Goal: Find specific page/section: Find specific page/section

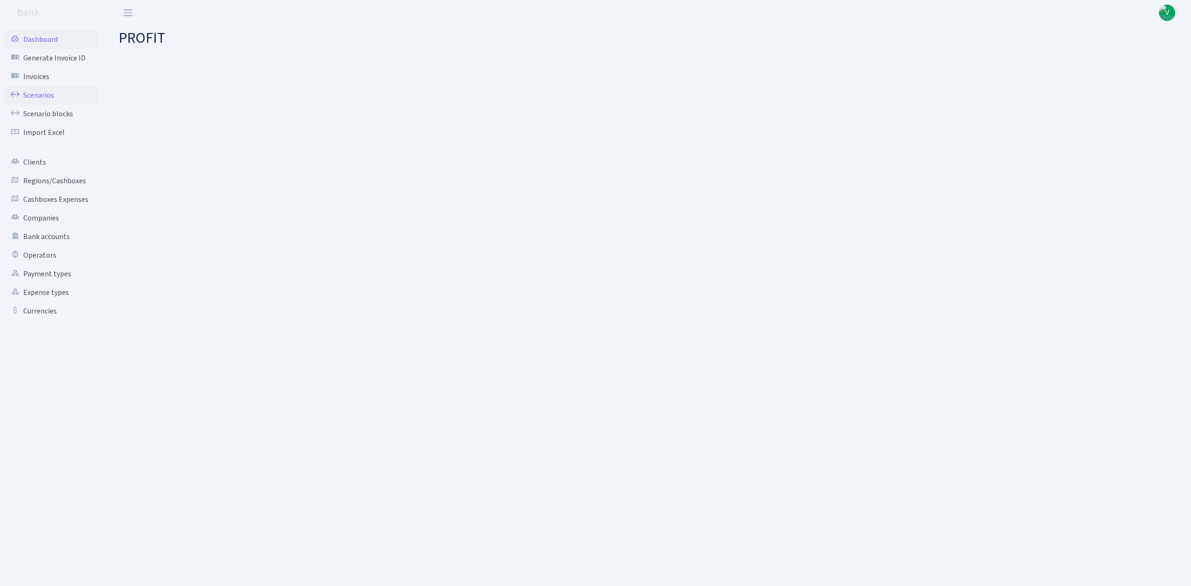
click at [32, 96] on link "Scenarios" at bounding box center [51, 95] width 93 height 19
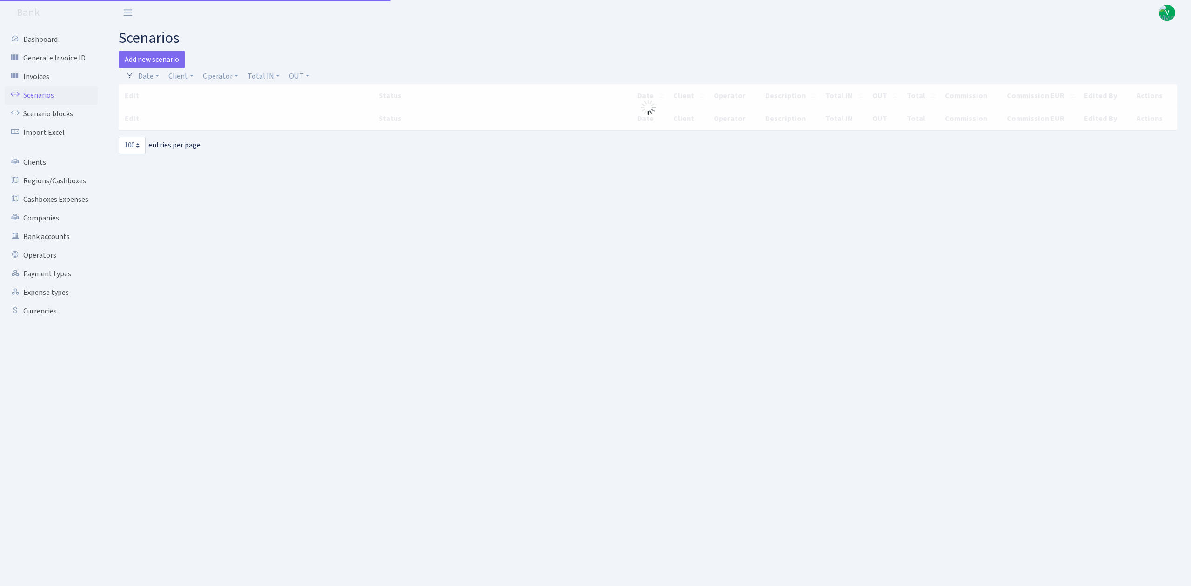
select select "100"
